Goal: Task Accomplishment & Management: Use online tool/utility

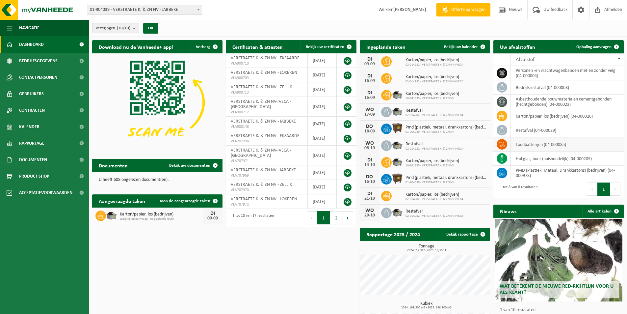
click at [502, 141] on icon at bounding box center [502, 144] width 7 height 7
click at [502, 45] on span at bounding box center [616, 46] width 13 height 13
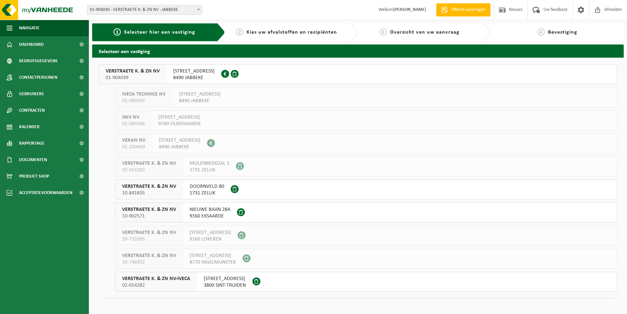
click at [123, 74] on span "VERSTRAETE K. & ZN NV" at bounding box center [133, 71] width 54 height 7
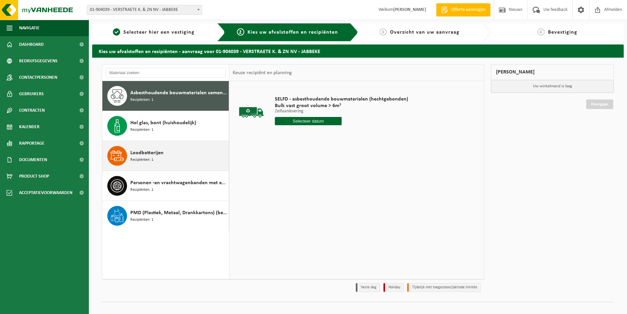
click at [158, 155] on span "Loodbatterijen" at bounding box center [146, 153] width 33 height 8
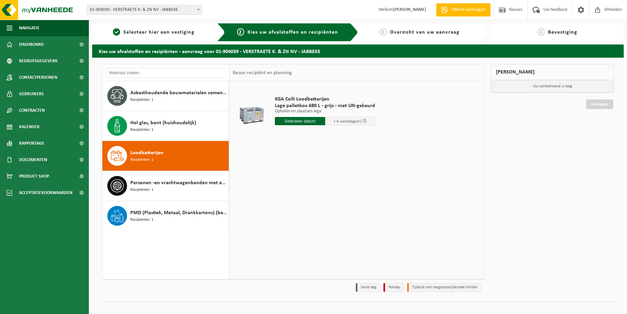
click at [313, 121] on input "text" at bounding box center [300, 121] width 50 height 8
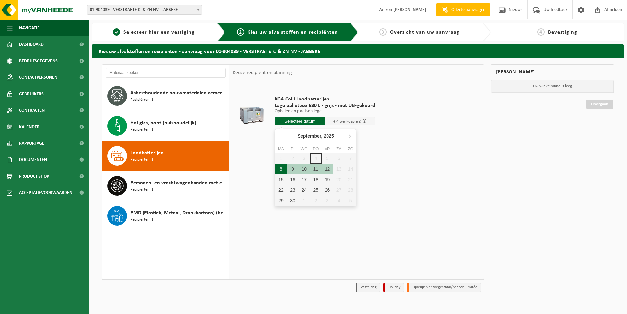
click at [280, 169] on div "8" at bounding box center [281, 169] width 12 height 11
type input "Van 2025-09-08"
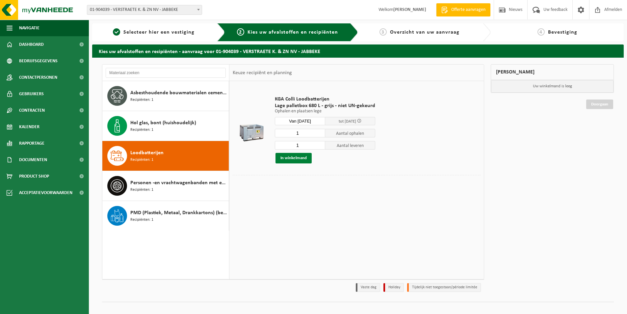
click at [297, 158] on button "In winkelmand" at bounding box center [293, 158] width 36 height 11
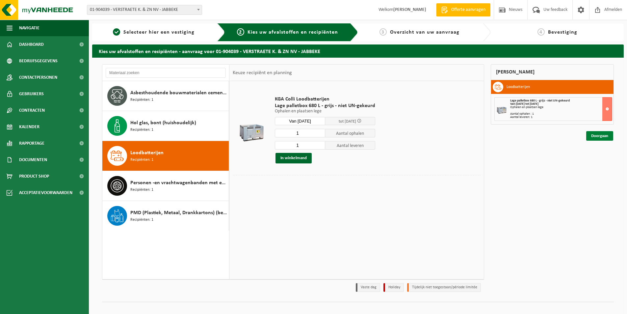
click at [599, 137] on link "Doorgaan" at bounding box center [599, 136] width 27 height 10
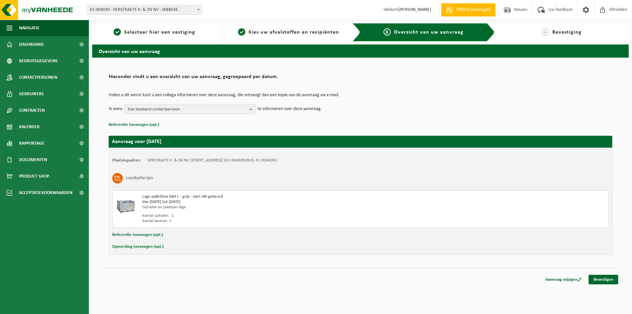
click at [251, 108] on b "button" at bounding box center [252, 108] width 6 height 9
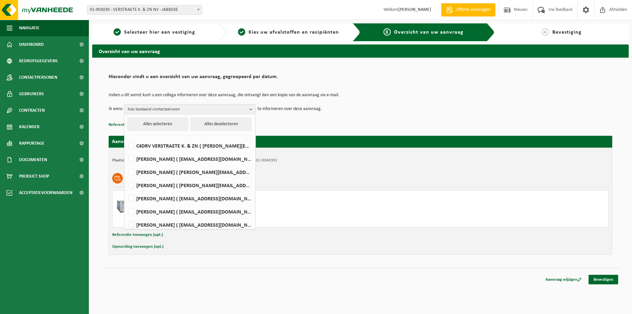
scroll to position [43, 0]
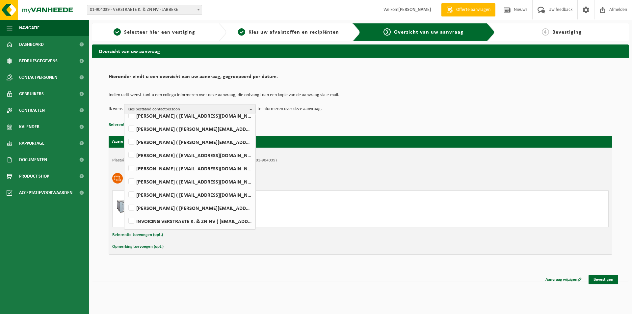
click at [344, 120] on p "Referentie toevoegen (opt.)" at bounding box center [361, 124] width 504 height 9
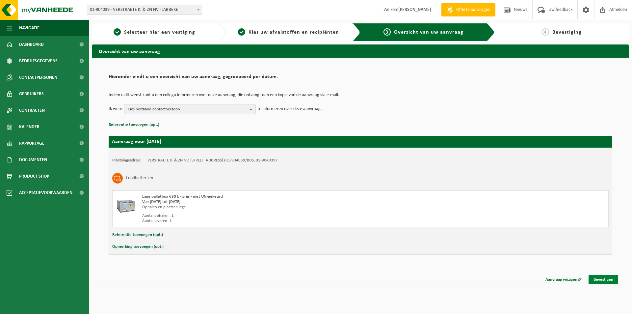
click at [598, 280] on link "Bevestigen" at bounding box center [603, 279] width 30 height 10
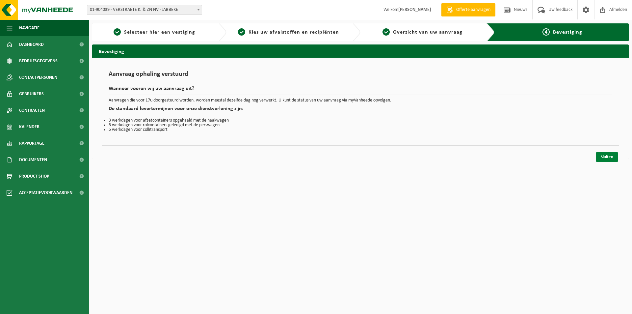
click at [603, 155] on link "Sluiten" at bounding box center [607, 157] width 22 height 10
